Goal: Register for event/course

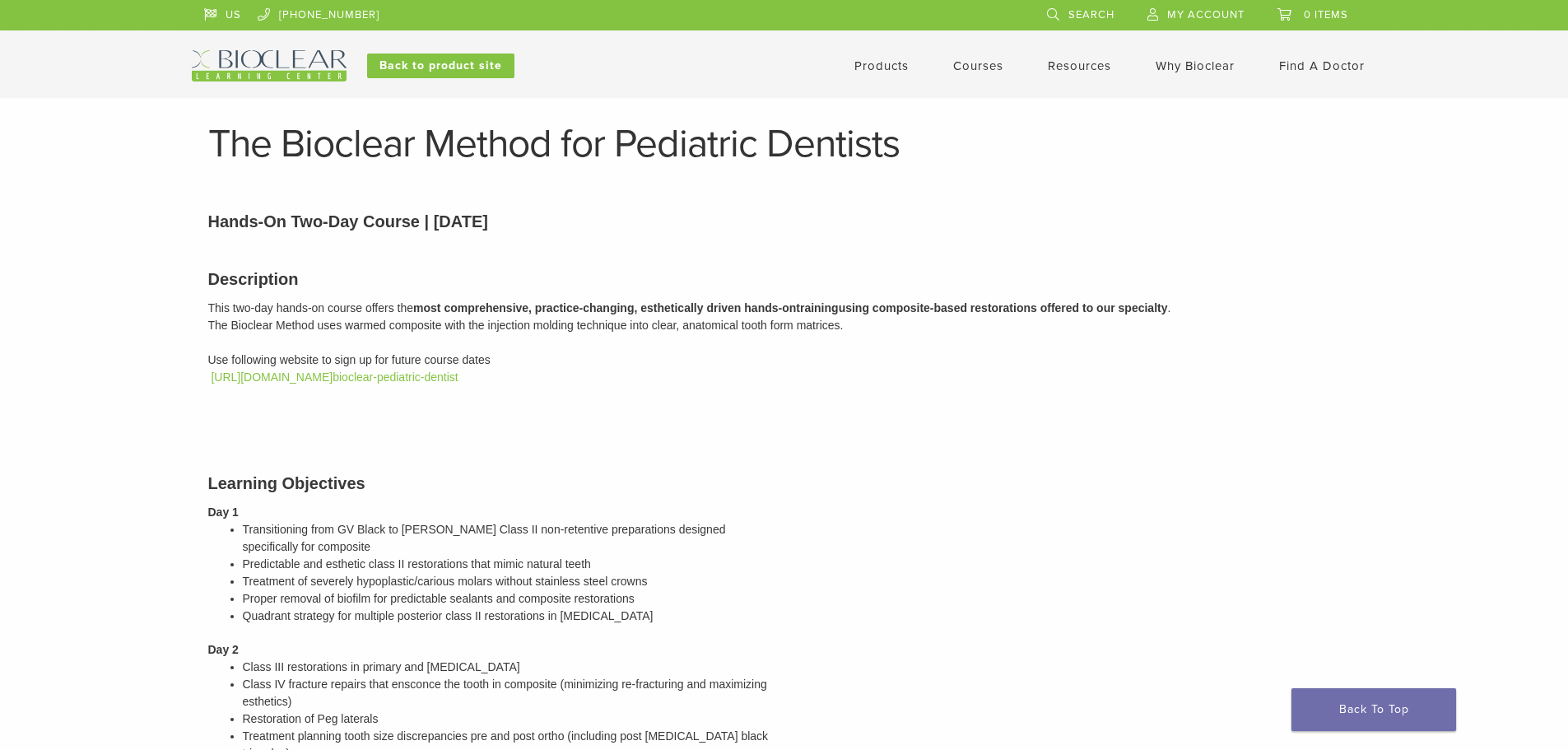
click at [979, 63] on link "Courses" at bounding box center [978, 65] width 50 height 15
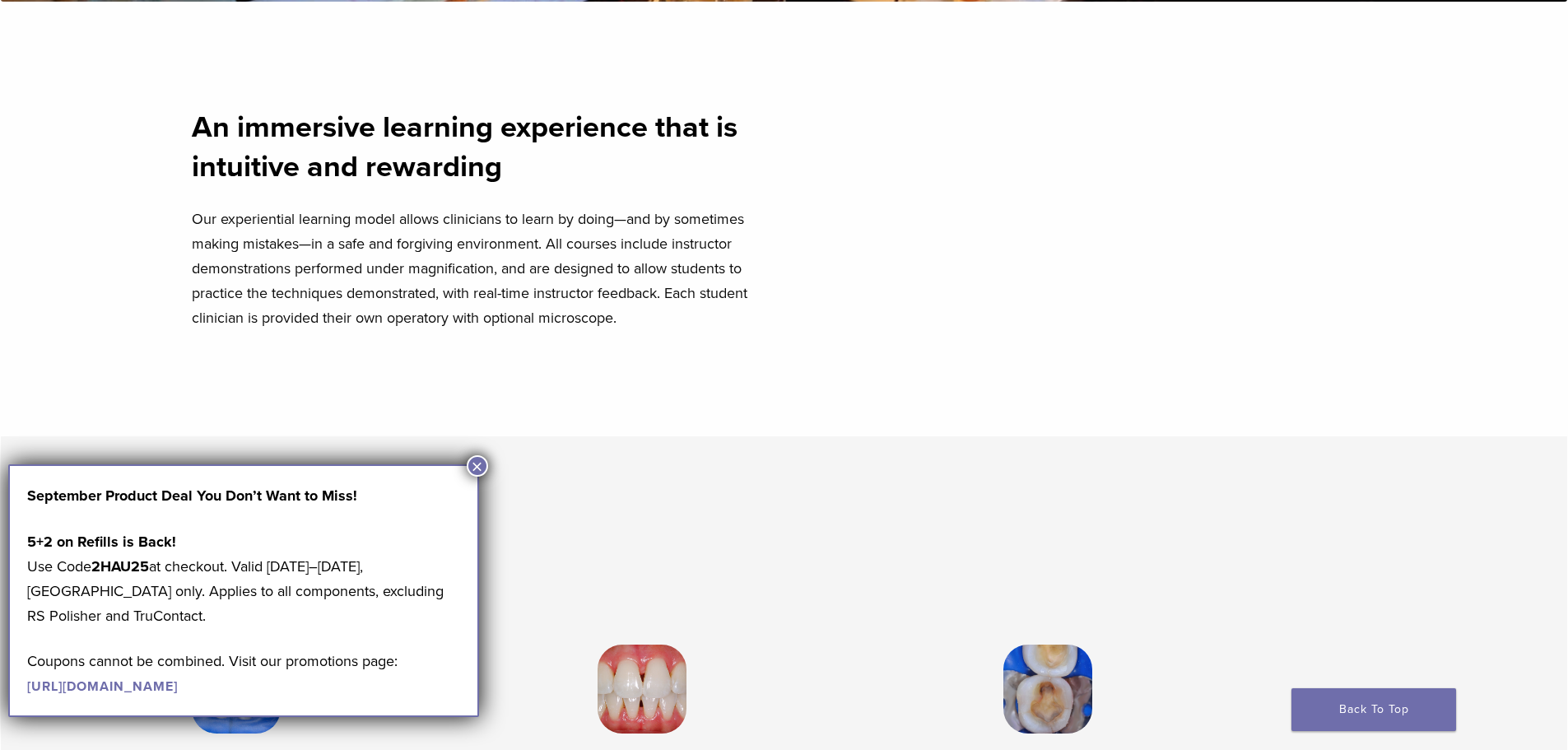
scroll to position [960, 0]
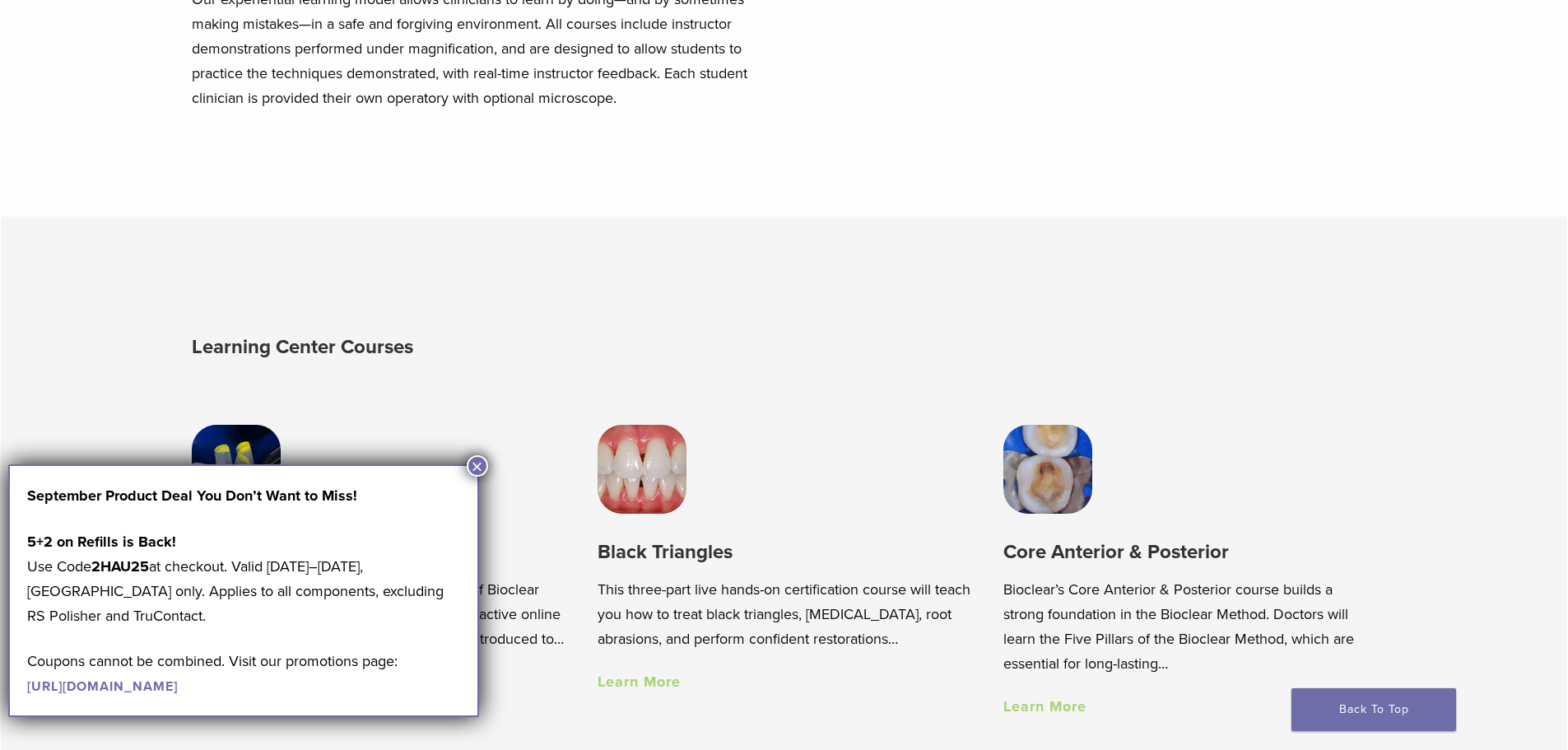
click at [478, 464] on button "×" at bounding box center [477, 466] width 21 height 21
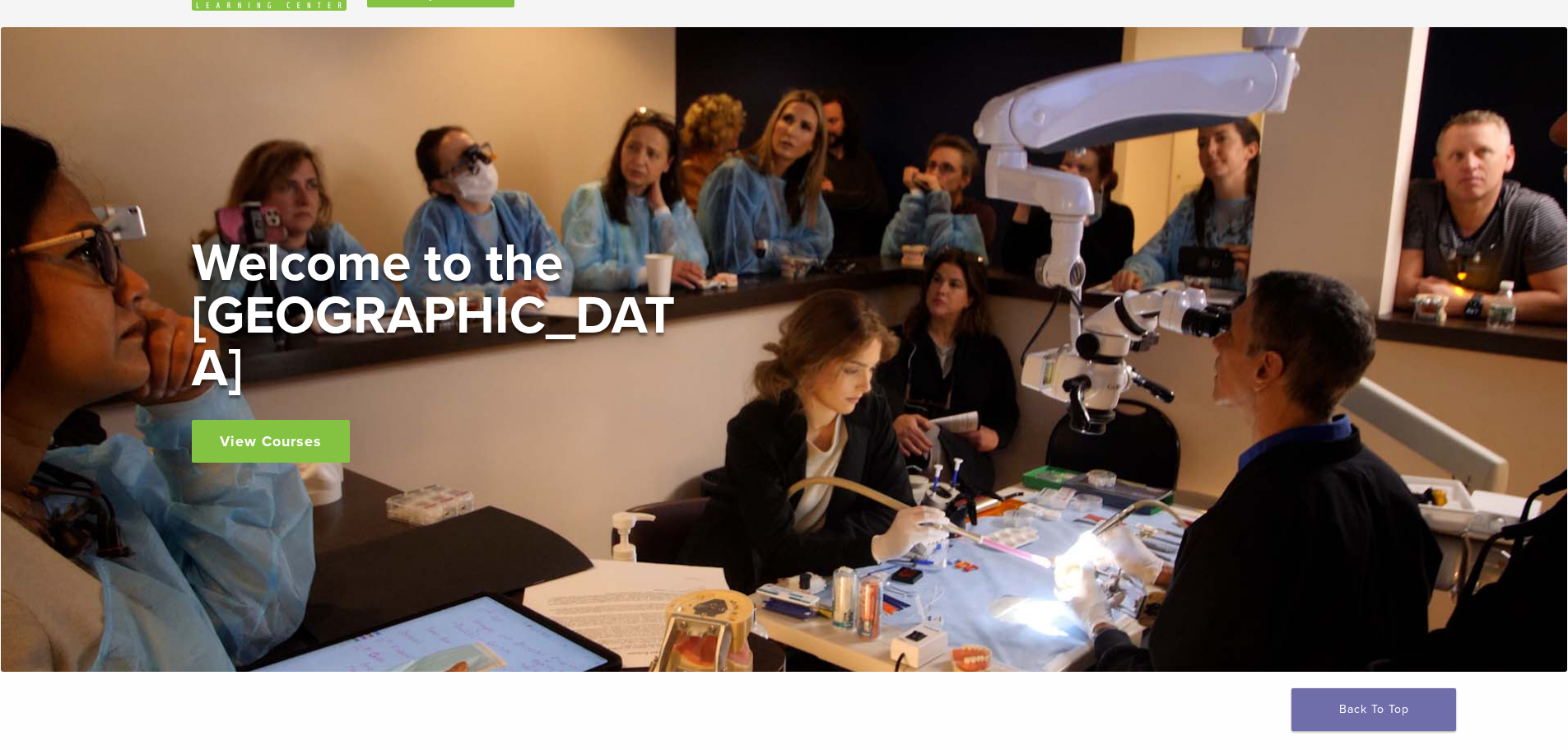
scroll to position [0, 0]
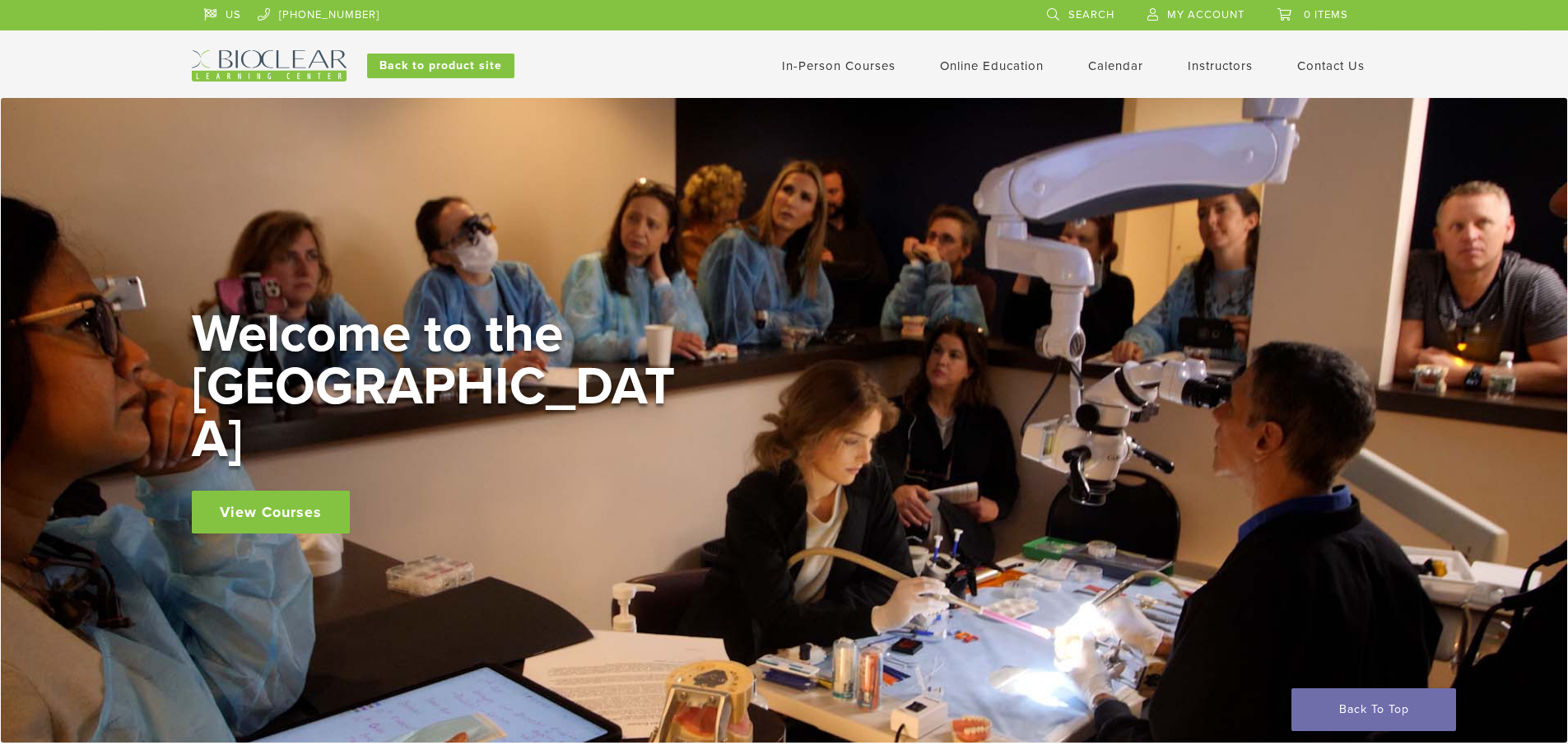
click at [843, 63] on link "In-Person Courses" at bounding box center [838, 65] width 113 height 15
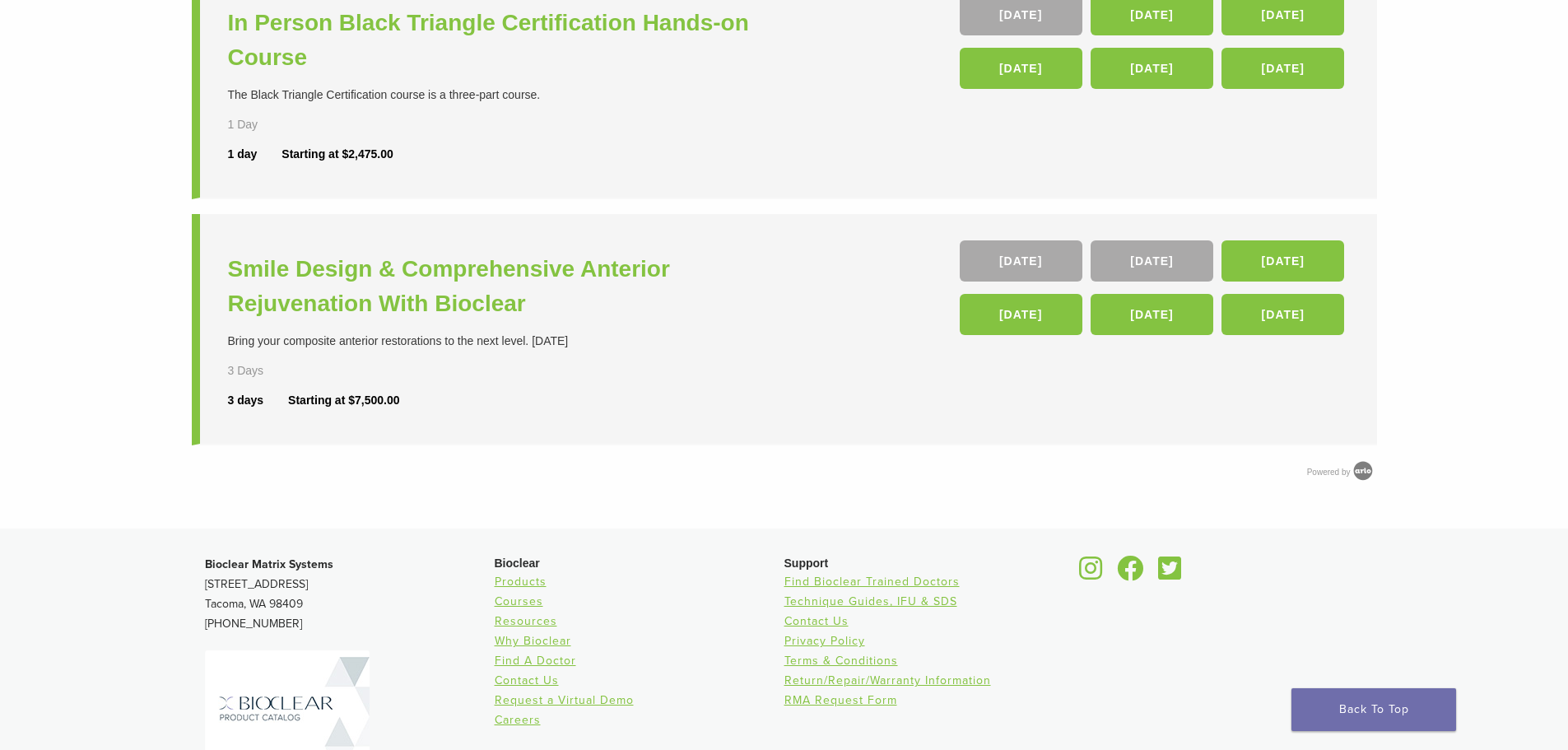
scroll to position [768, 0]
